Goal: Use online tool/utility: Use online tool/utility

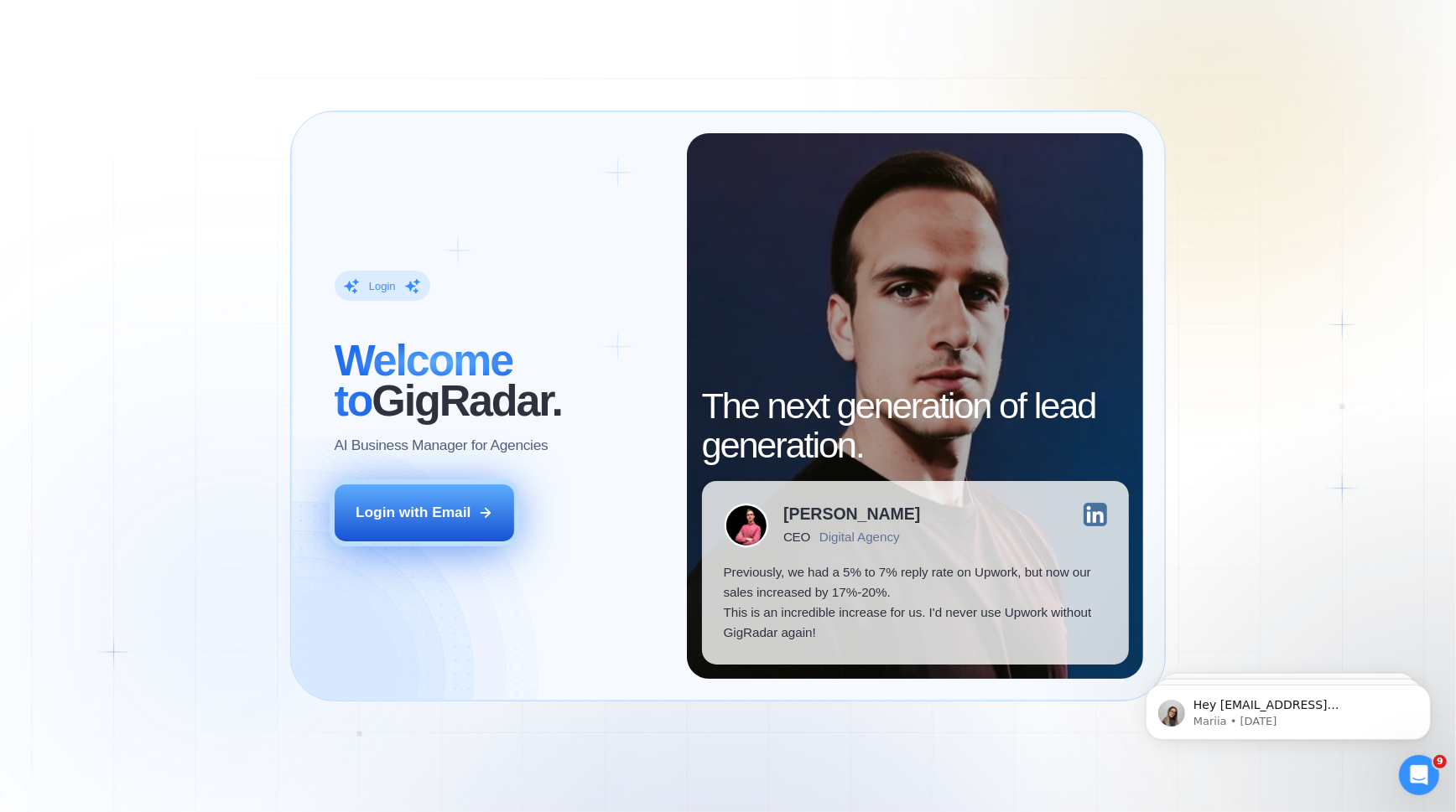
click at [393, 527] on button "Login with Email" at bounding box center [425, 513] width 180 height 57
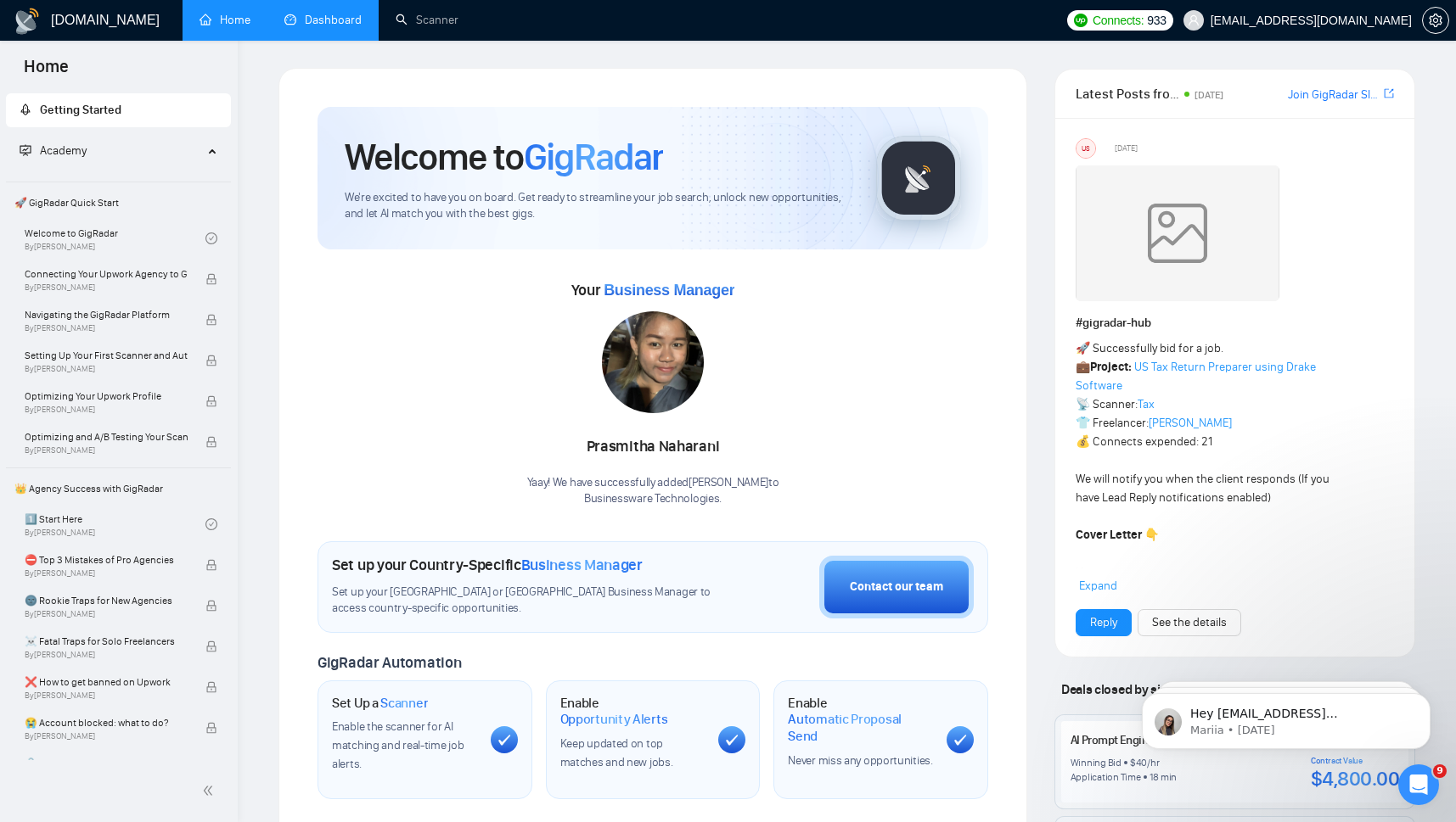
click at [318, 17] on link "Dashboard" at bounding box center [323, 19] width 77 height 14
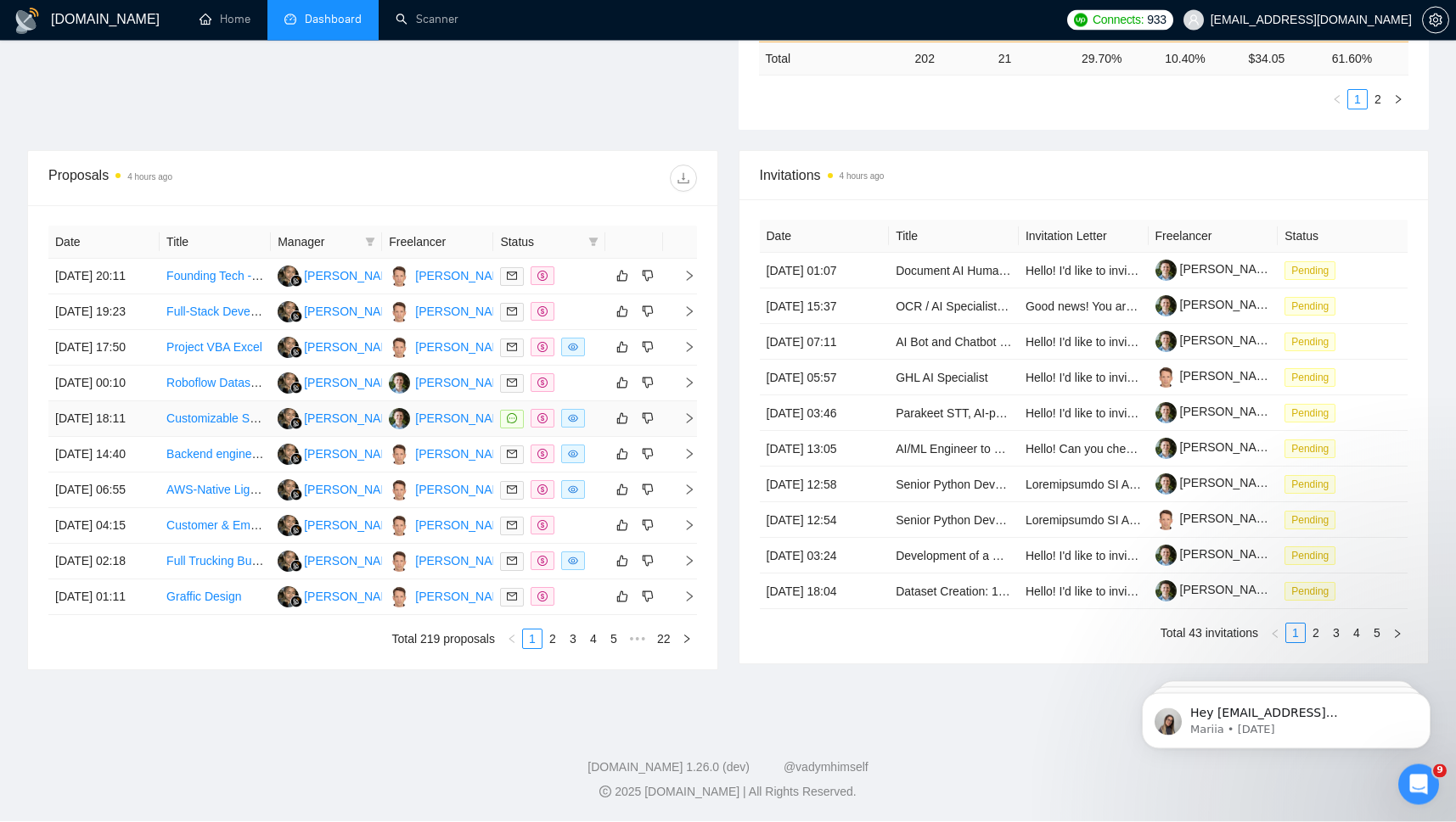
scroll to position [700, 0]
click at [570, 641] on link "3" at bounding box center [573, 641] width 19 height 19
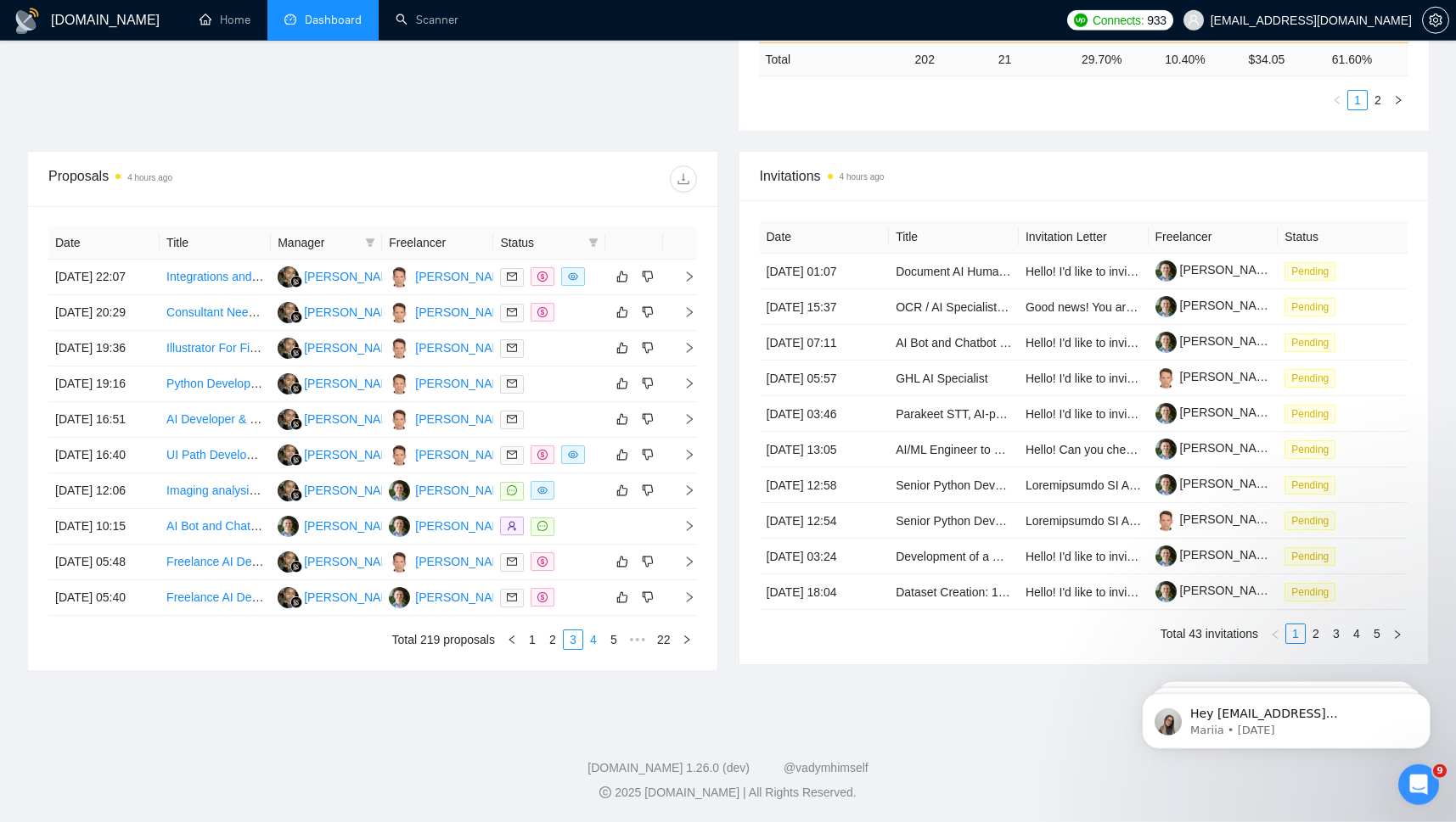
click at [594, 641] on link "4" at bounding box center [594, 641] width 19 height 19
click at [589, 639] on link "5" at bounding box center [594, 641] width 19 height 19
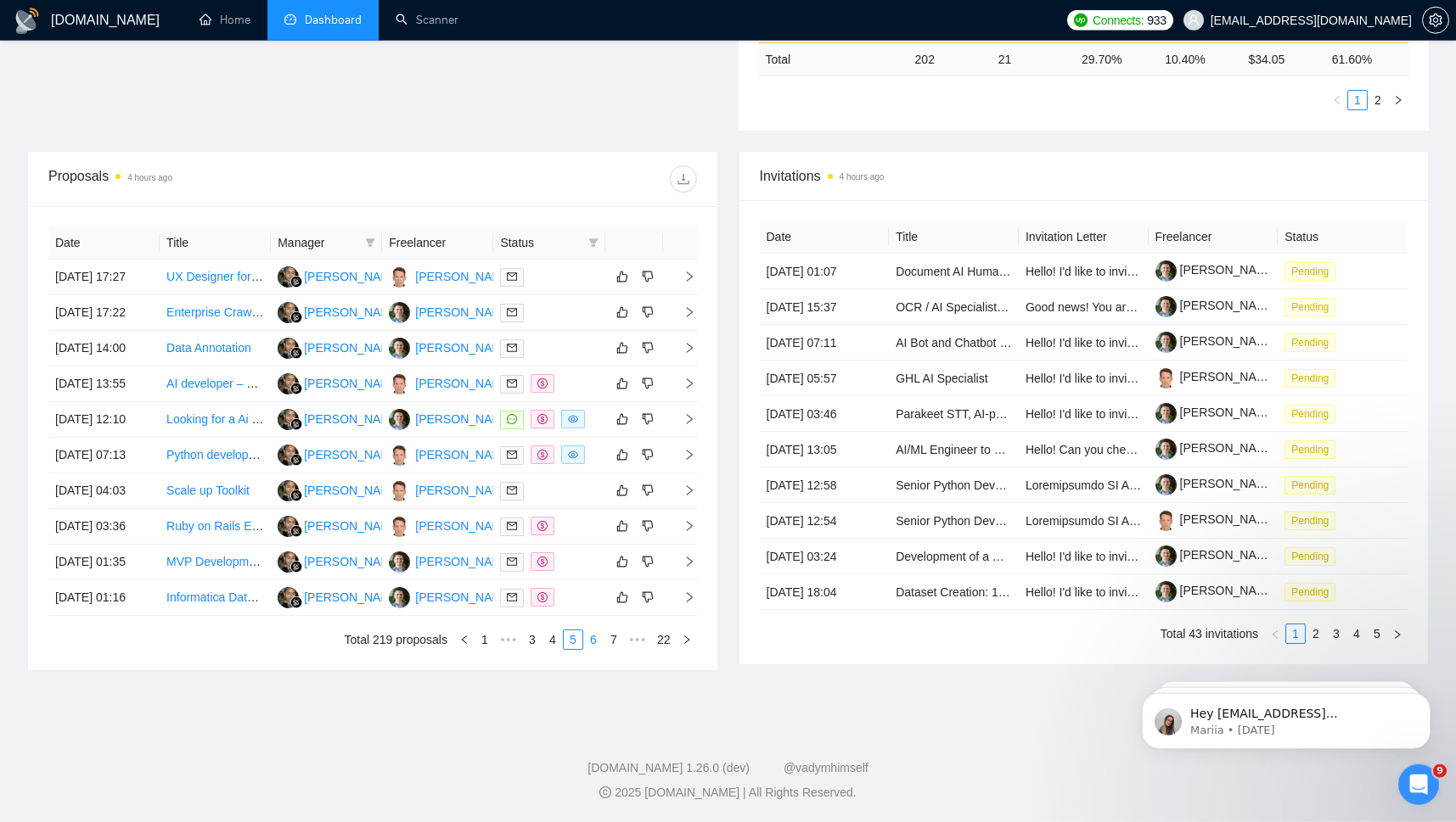
click at [598, 640] on link "6" at bounding box center [594, 641] width 19 height 19
click at [547, 639] on link "5" at bounding box center [553, 641] width 19 height 19
click at [548, 643] on link "4" at bounding box center [553, 641] width 19 height 19
click at [440, 243] on th "Freelancer" at bounding box center [437, 242] width 111 height 33
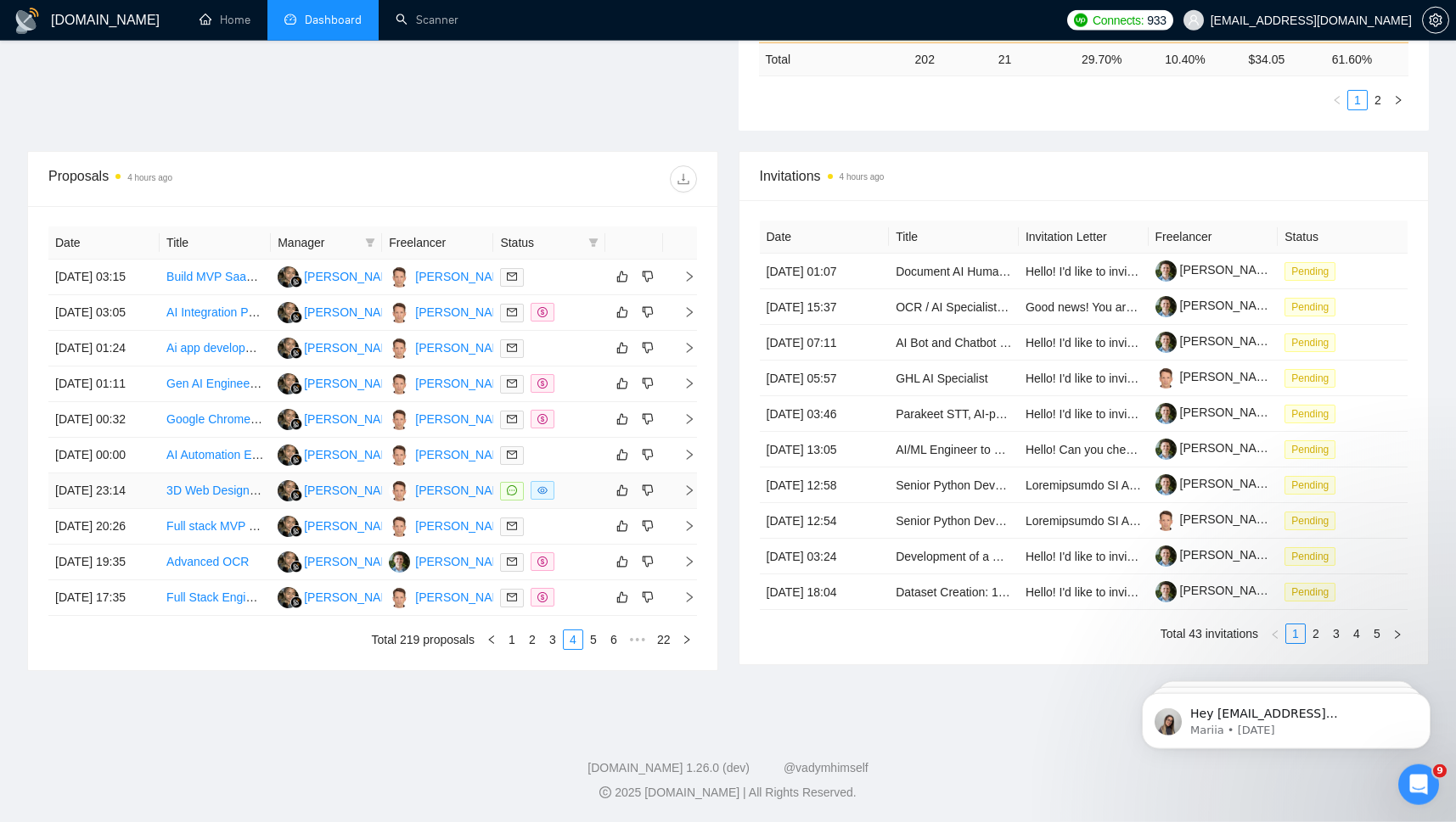
click at [145, 509] on td "[DATE] 23:14" at bounding box center [104, 491] width 111 height 35
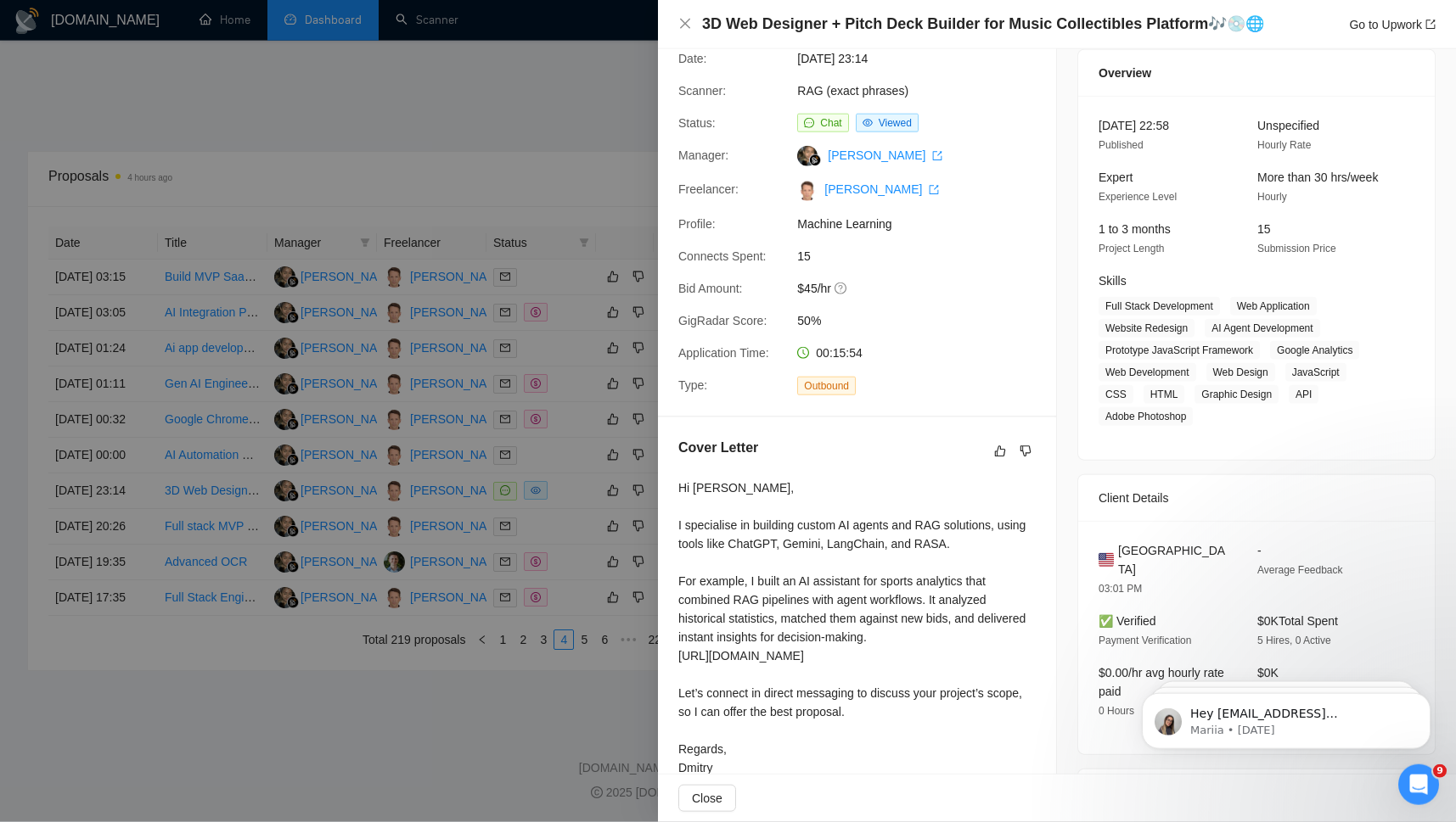
scroll to position [0, 0]
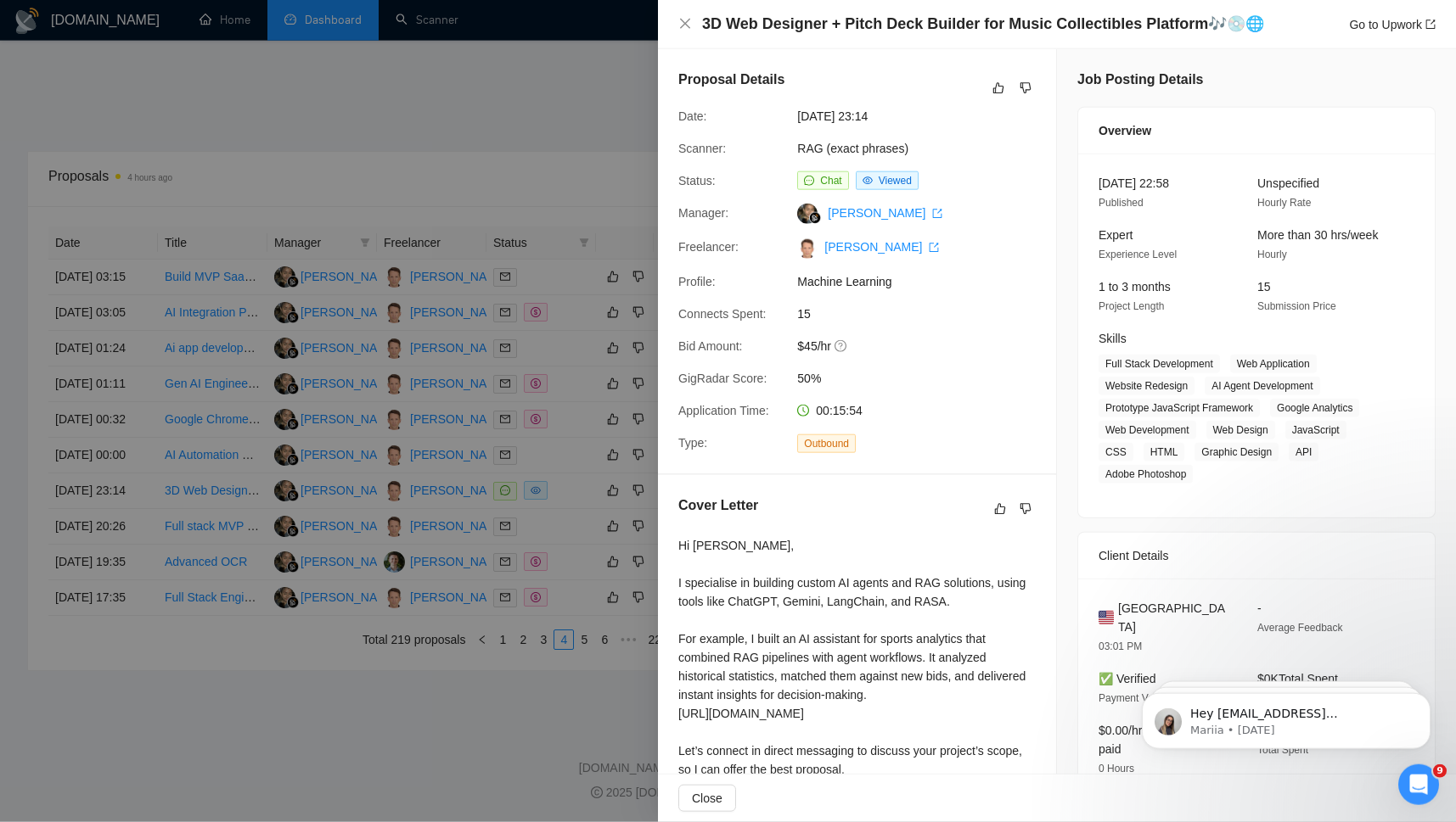
click at [437, 93] on div at bounding box center [728, 411] width 1456 height 822
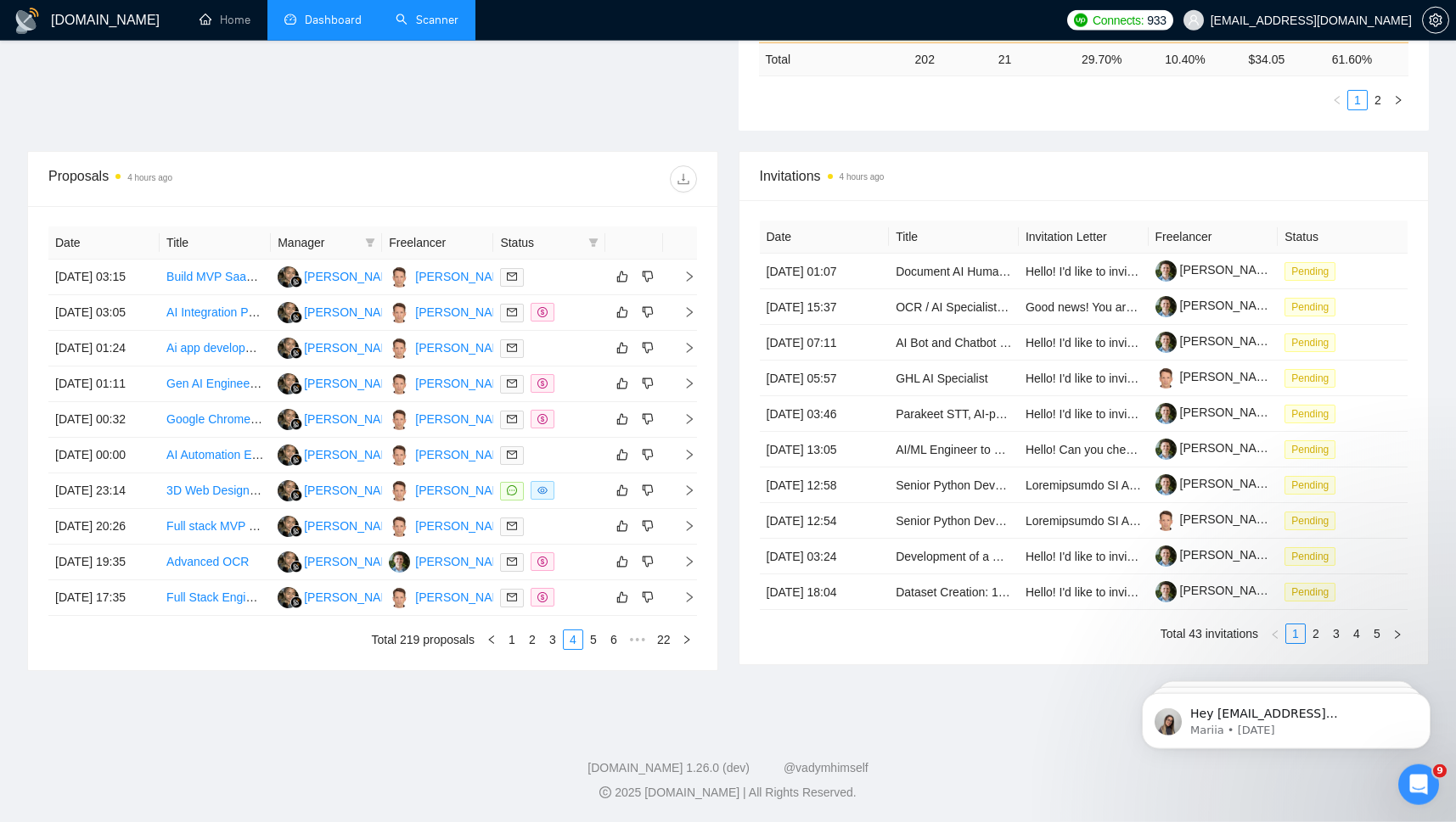
click at [420, 14] on link "Scanner" at bounding box center [427, 19] width 63 height 14
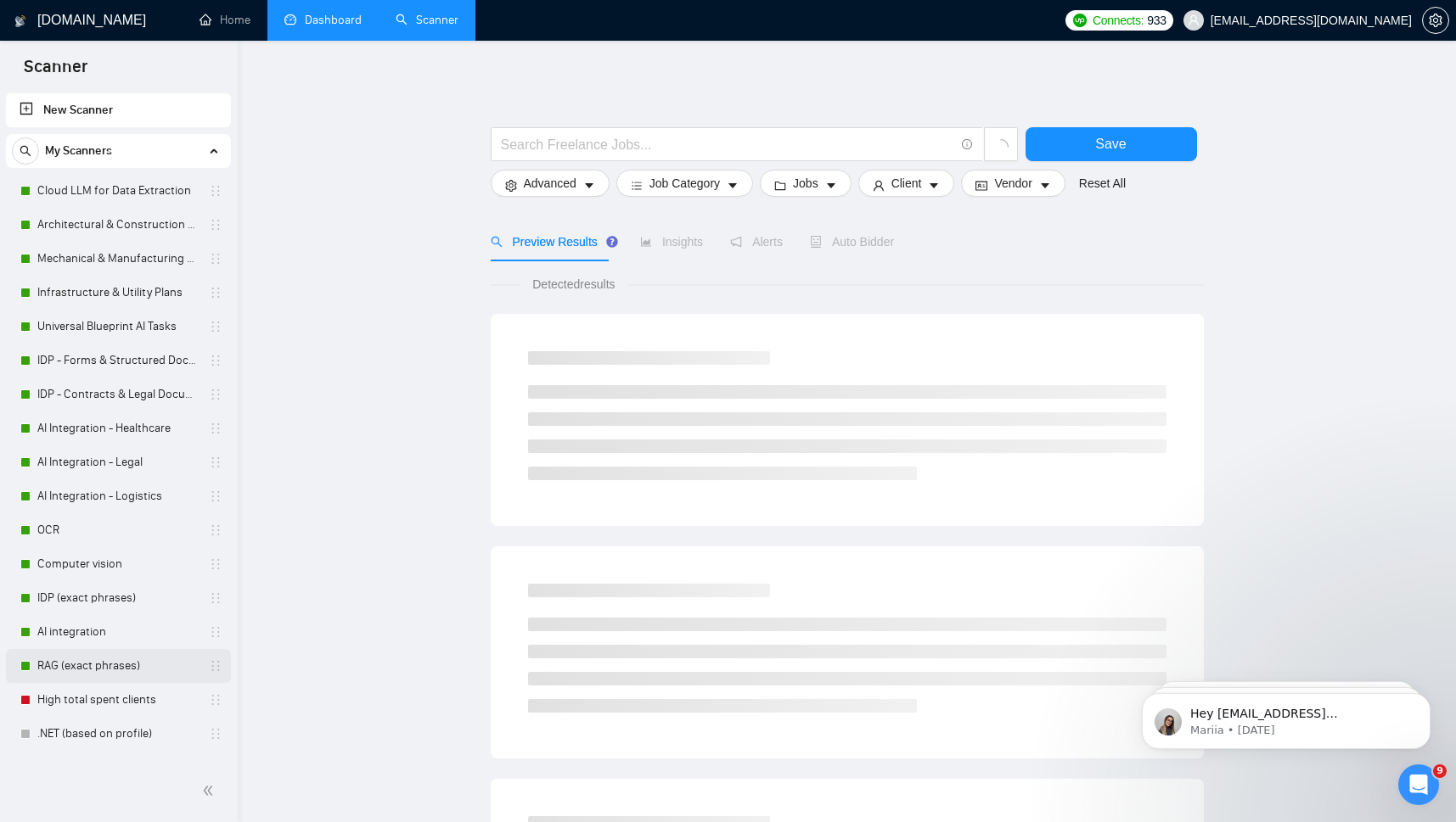
click at [60, 663] on link "RAG (exact phrases)" at bounding box center [117, 666] width 161 height 34
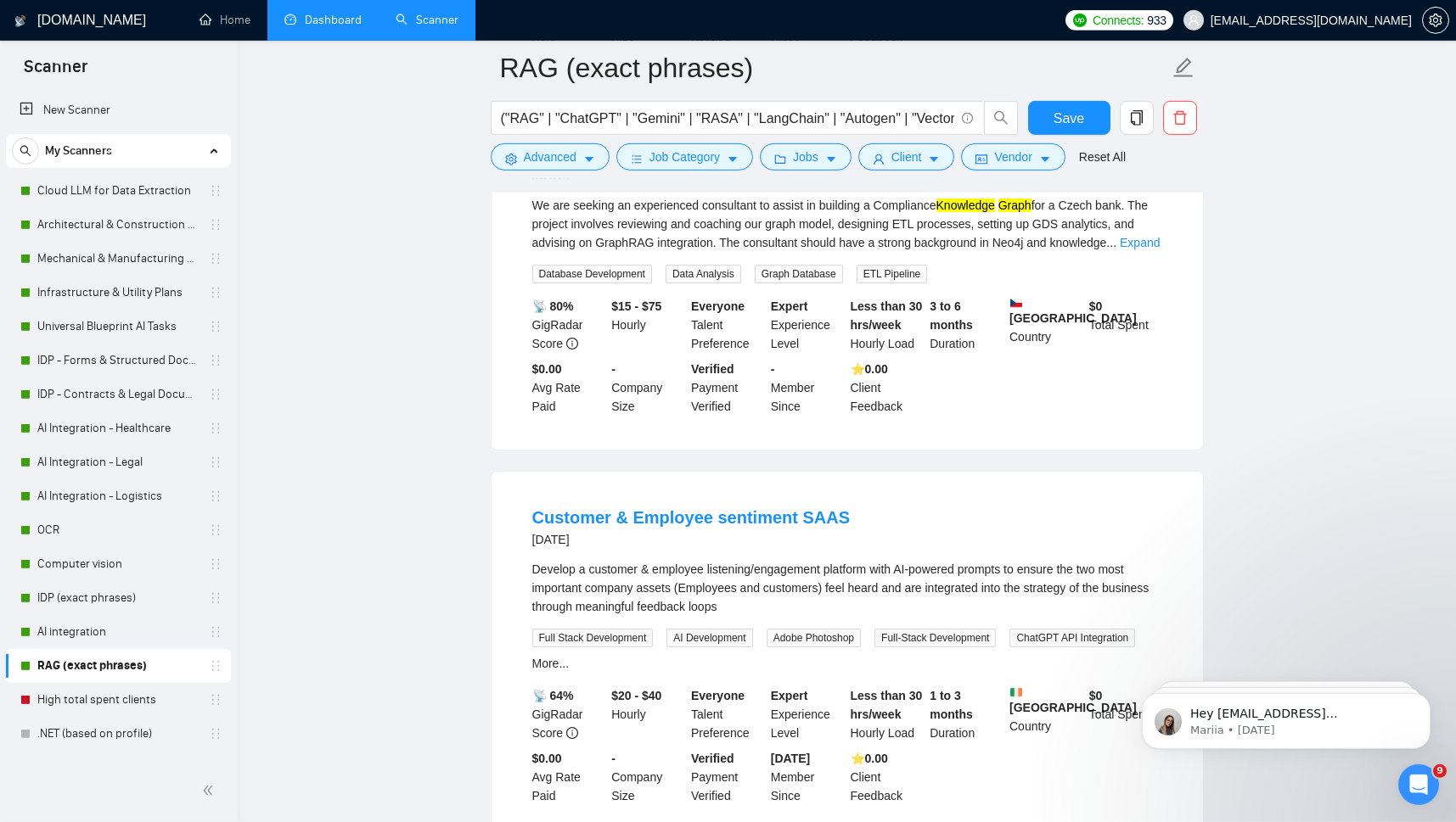
scroll to position [3446, 0]
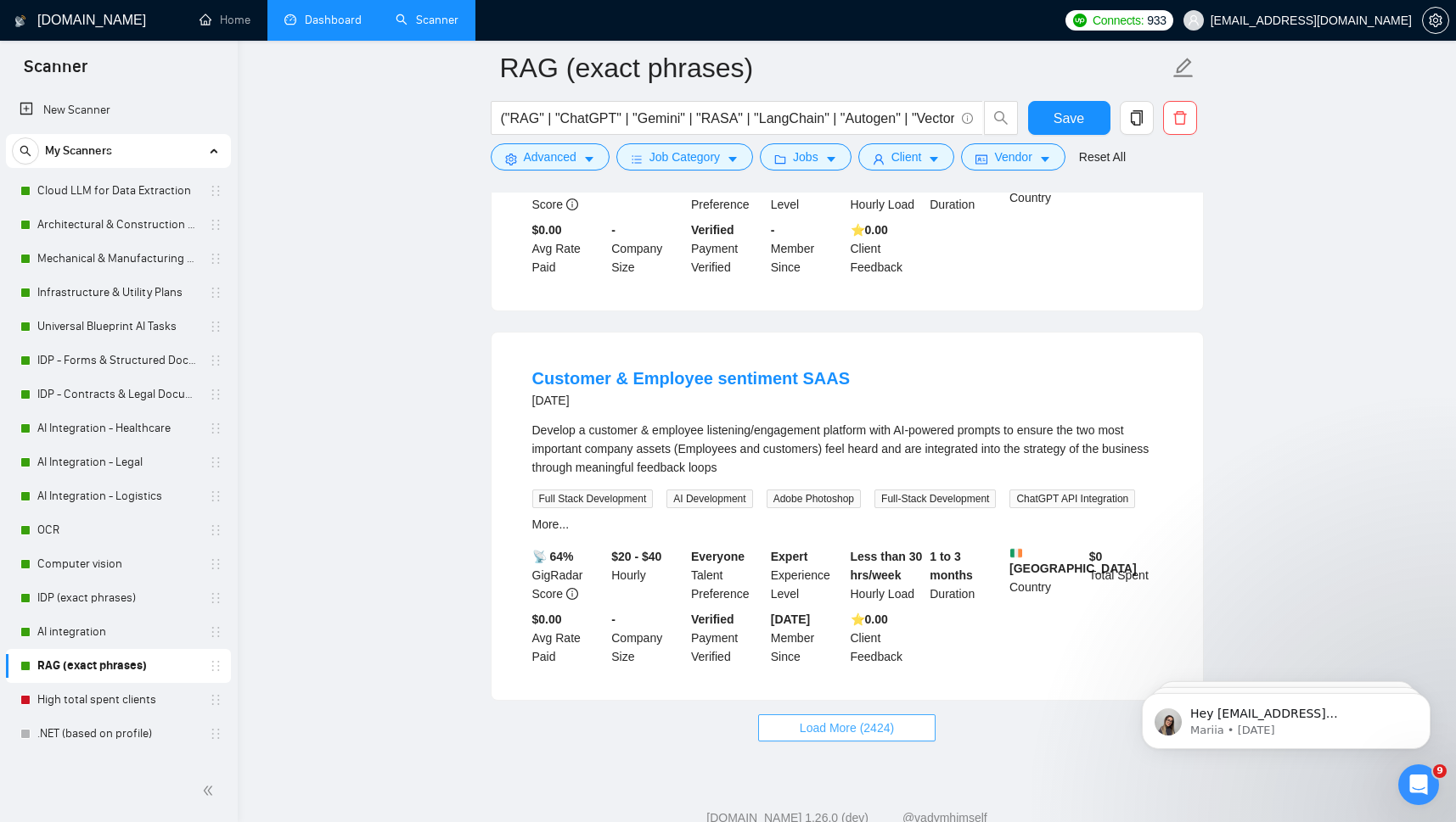
click at [814, 719] on span "Load More (2424)" at bounding box center [846, 728] width 95 height 19
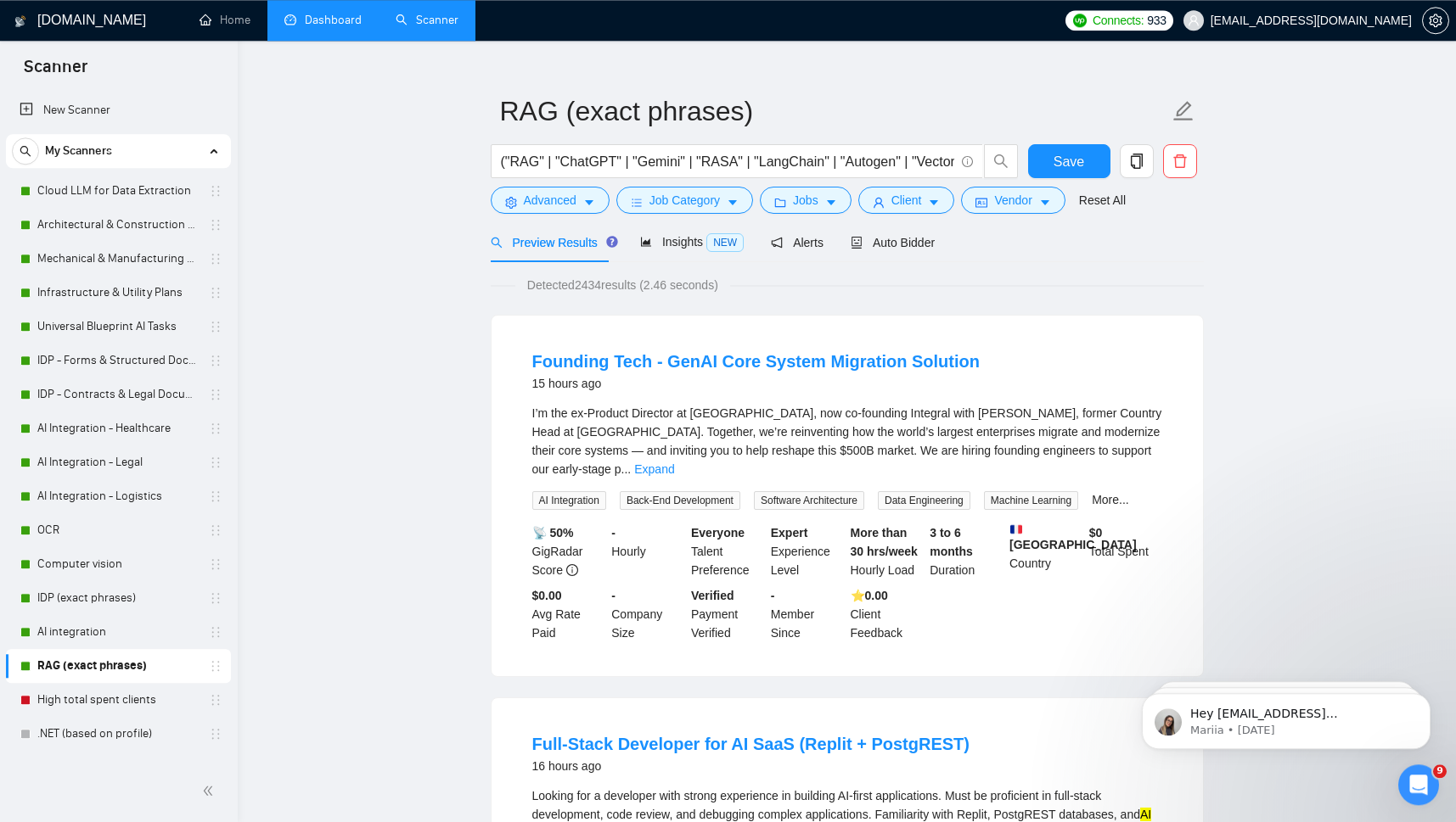
scroll to position [0, 0]
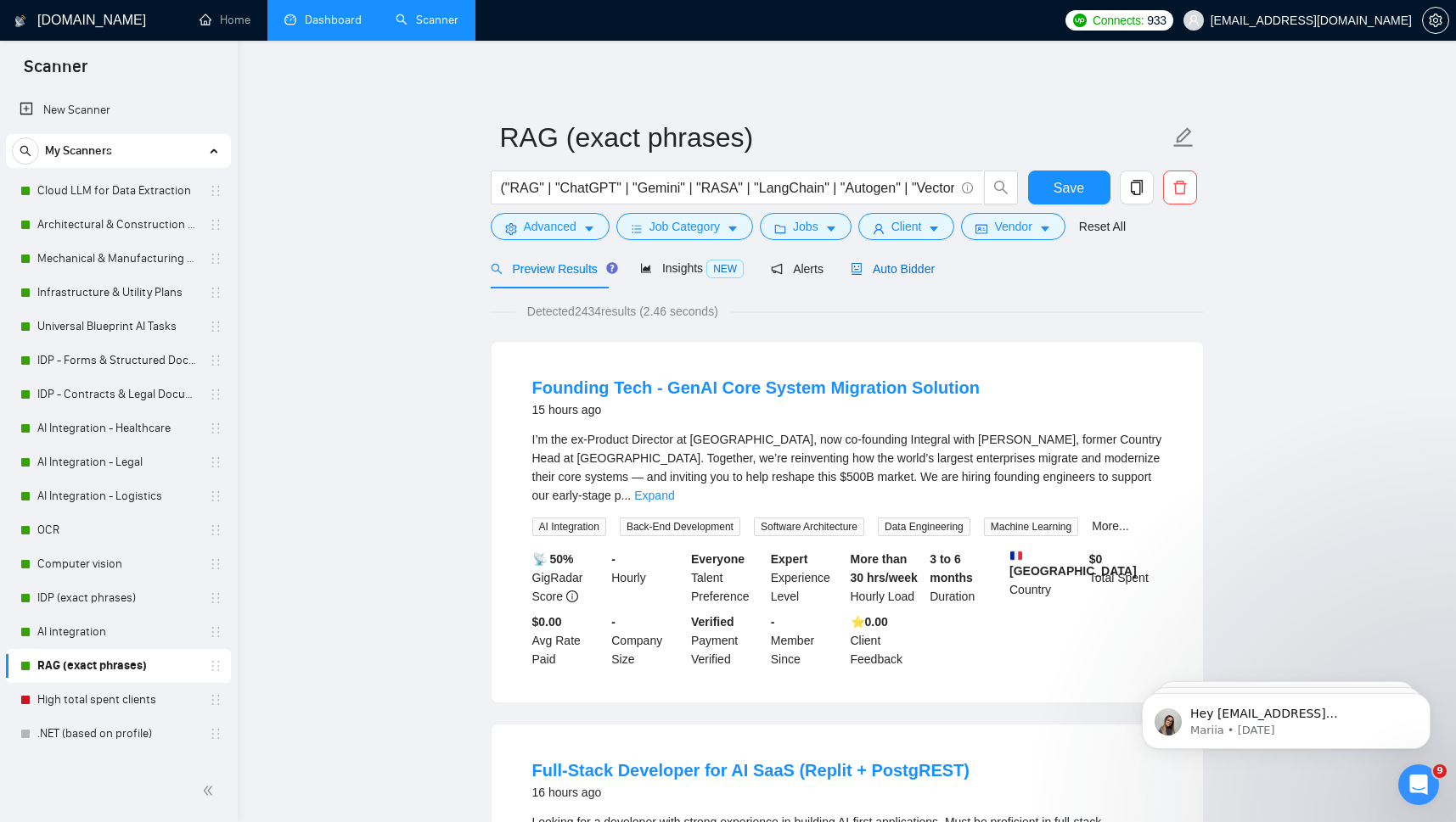
click at [892, 263] on span "Auto Bidder" at bounding box center [893, 269] width 84 height 13
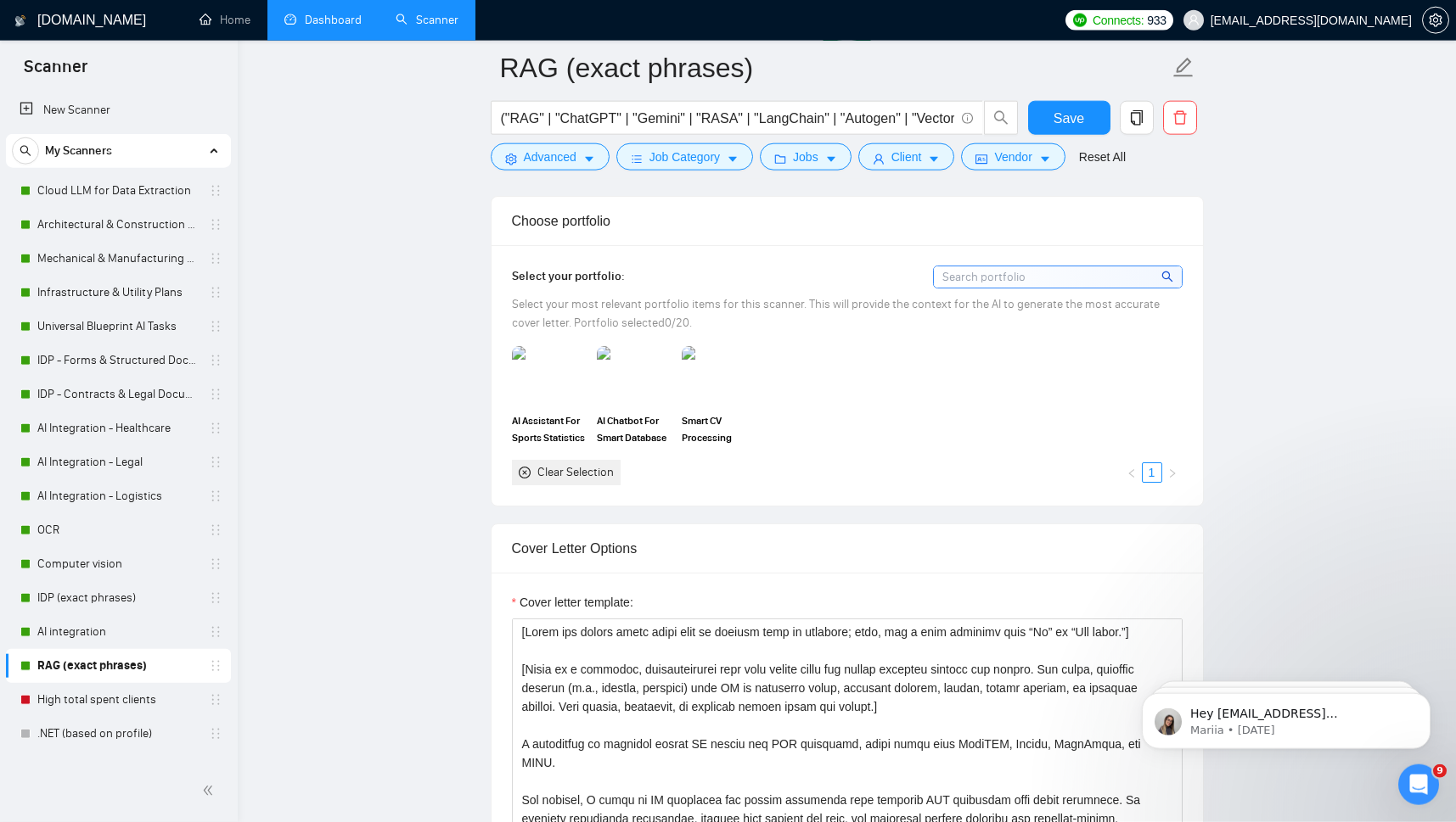
scroll to position [1572, 0]
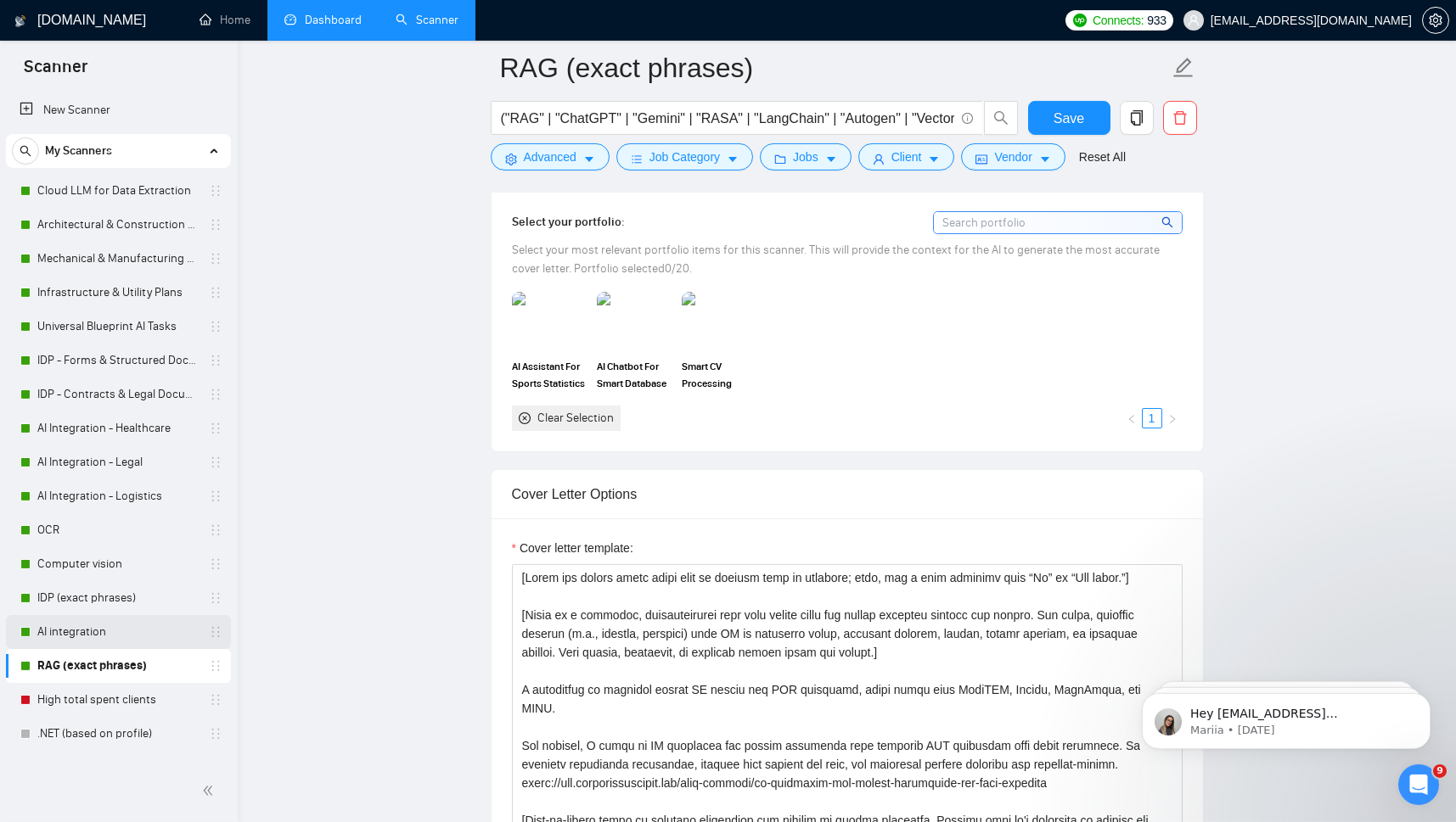
click at [80, 624] on link "AI integration" at bounding box center [117, 633] width 161 height 34
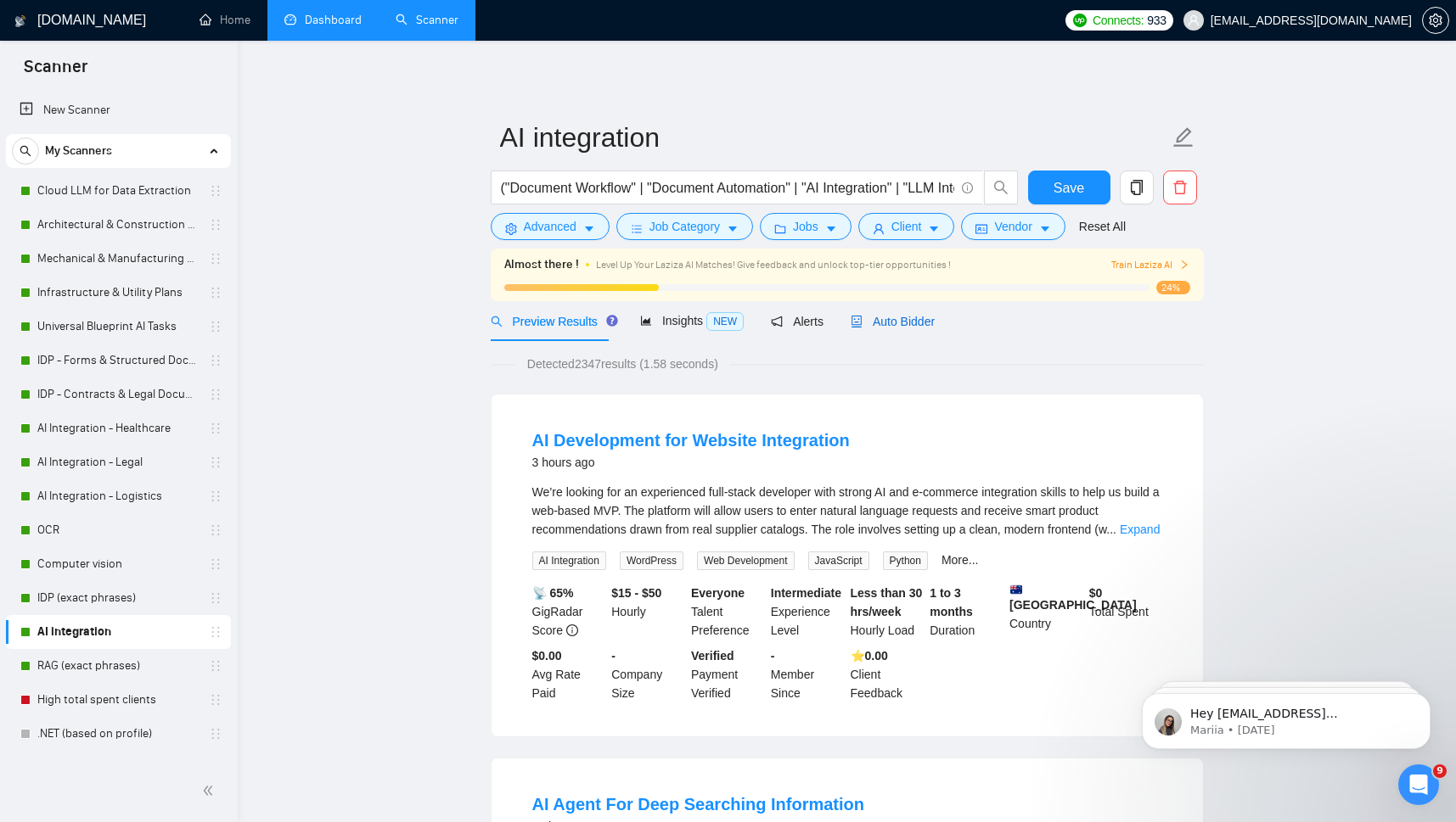
click at [874, 319] on span "Auto Bidder" at bounding box center [893, 322] width 84 height 13
